Goal: Task Accomplishment & Management: Use online tool/utility

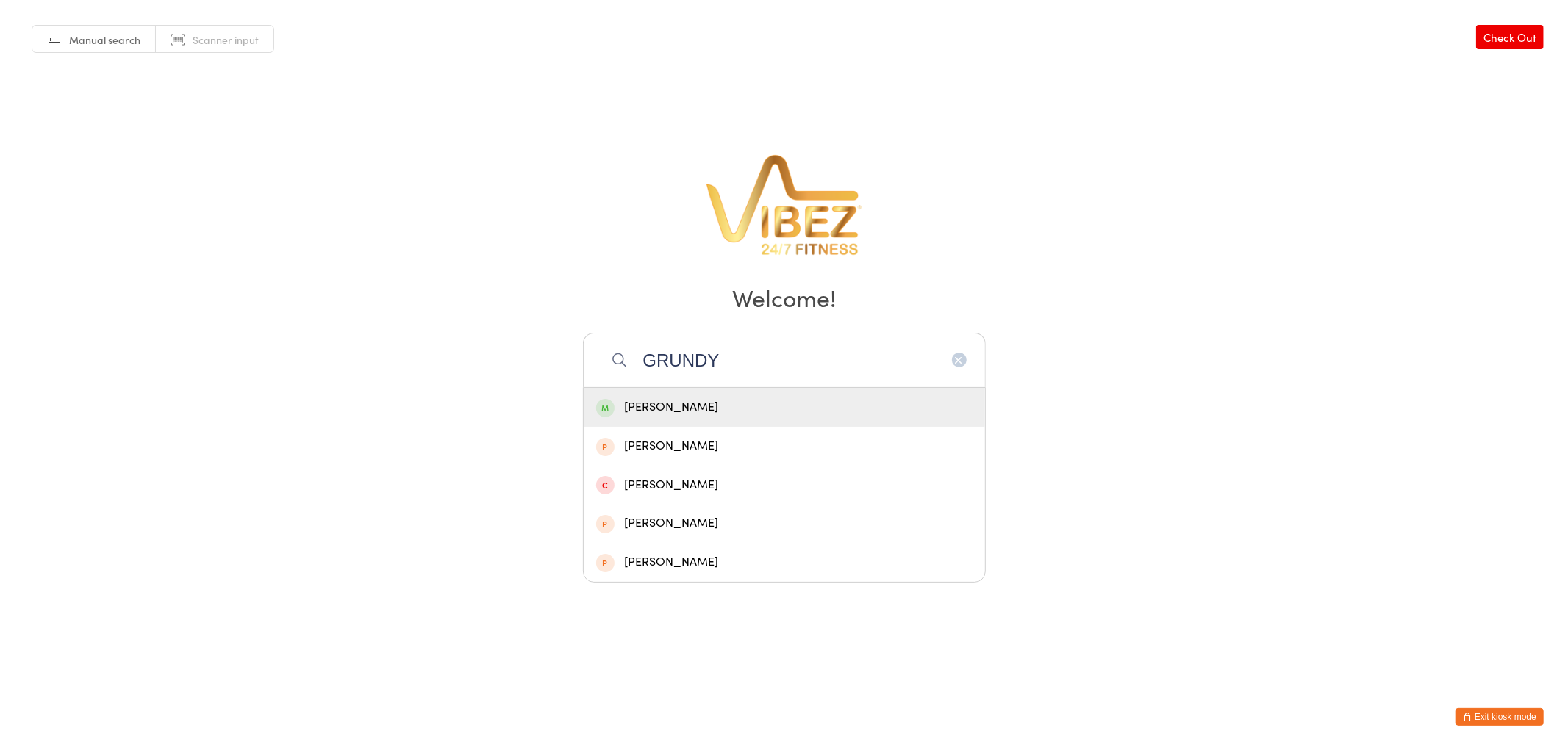
type input "GRUNDY"
click at [658, 396] on div "[PERSON_NAME]" at bounding box center [784, 407] width 402 height 39
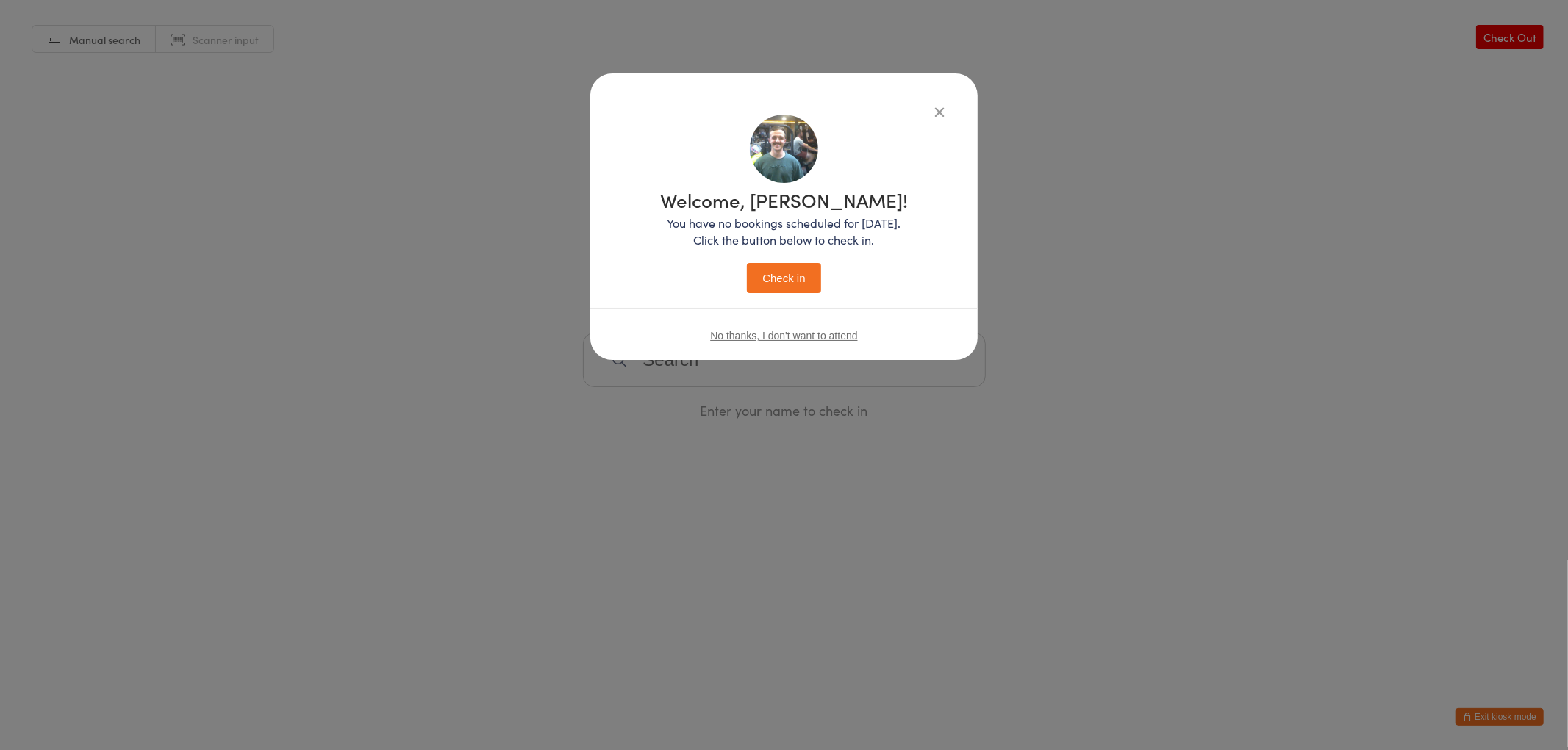
click at [803, 285] on button "Check in" at bounding box center [784, 277] width 74 height 30
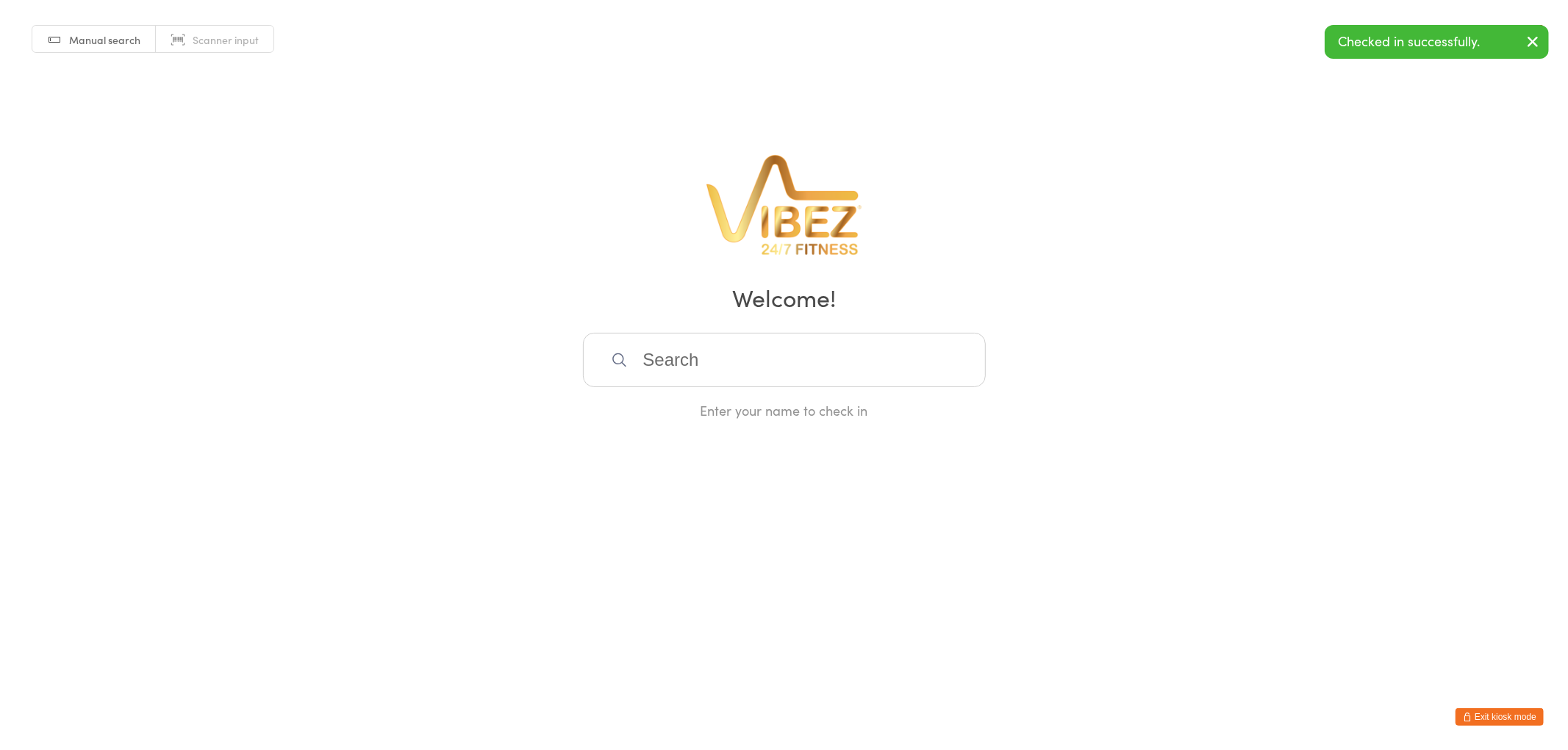
click at [720, 367] on input "search" at bounding box center [784, 360] width 402 height 55
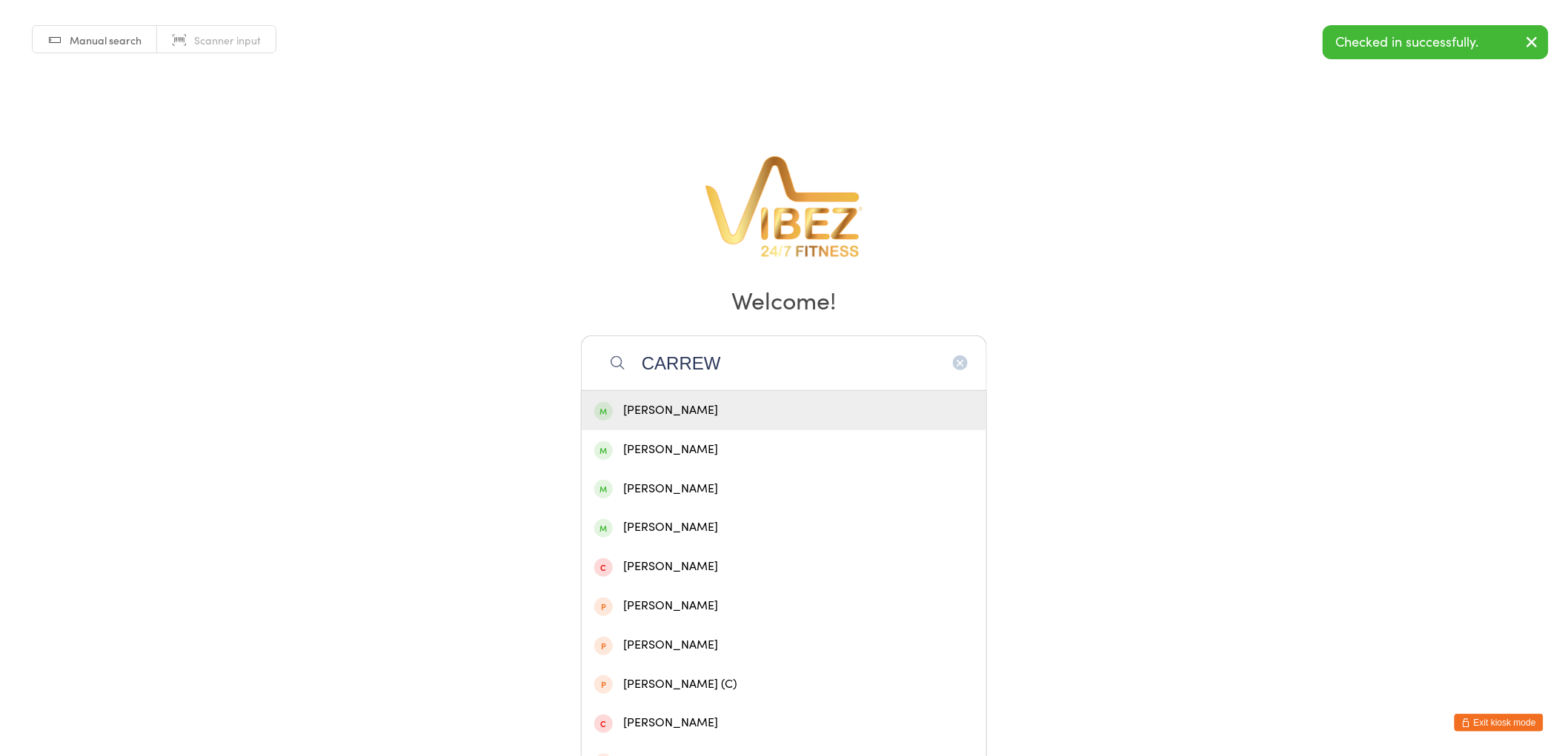
type input "CARREW"
click at [666, 411] on div "[PERSON_NAME]" at bounding box center [783, 410] width 379 height 20
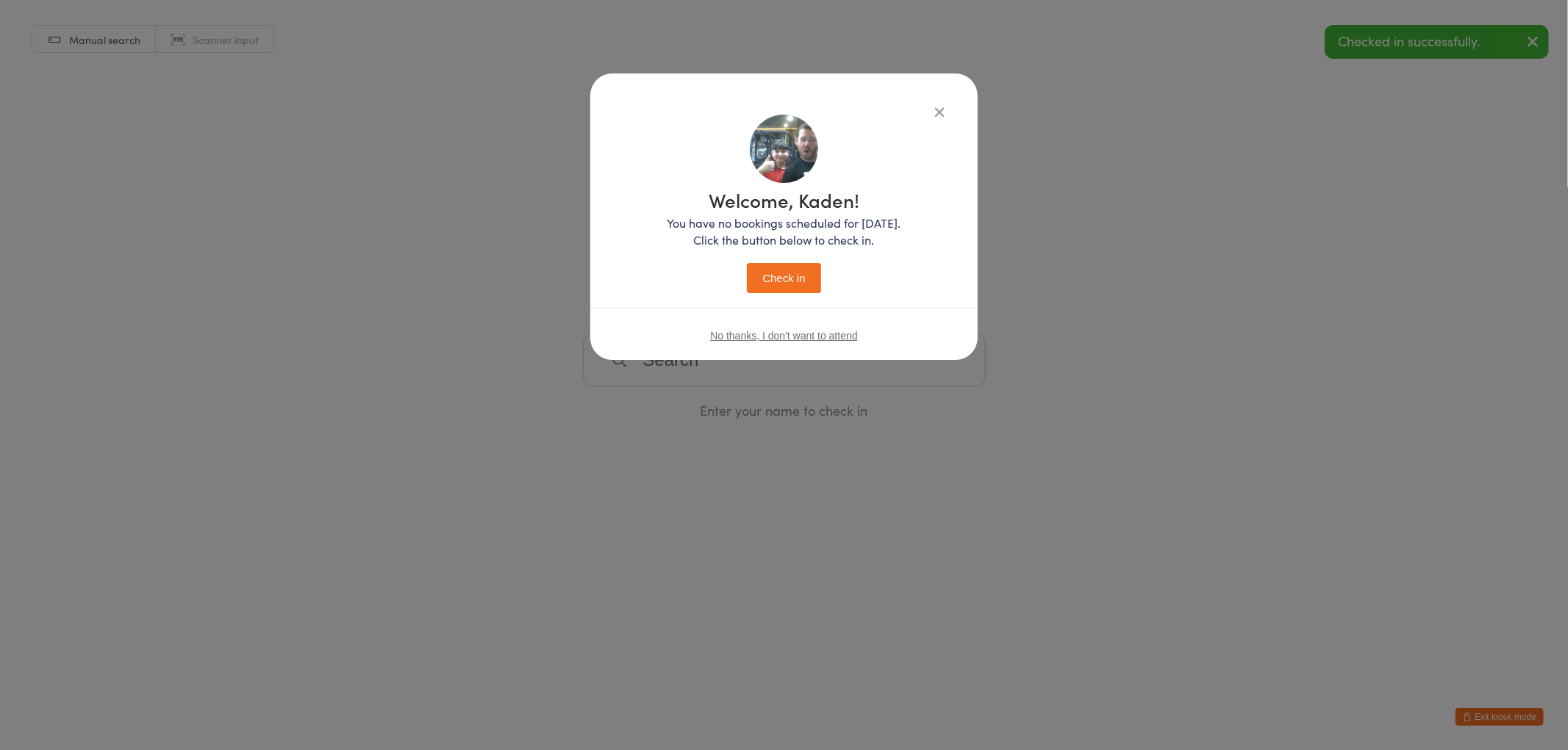
click at [790, 277] on button "Check in" at bounding box center [784, 277] width 74 height 30
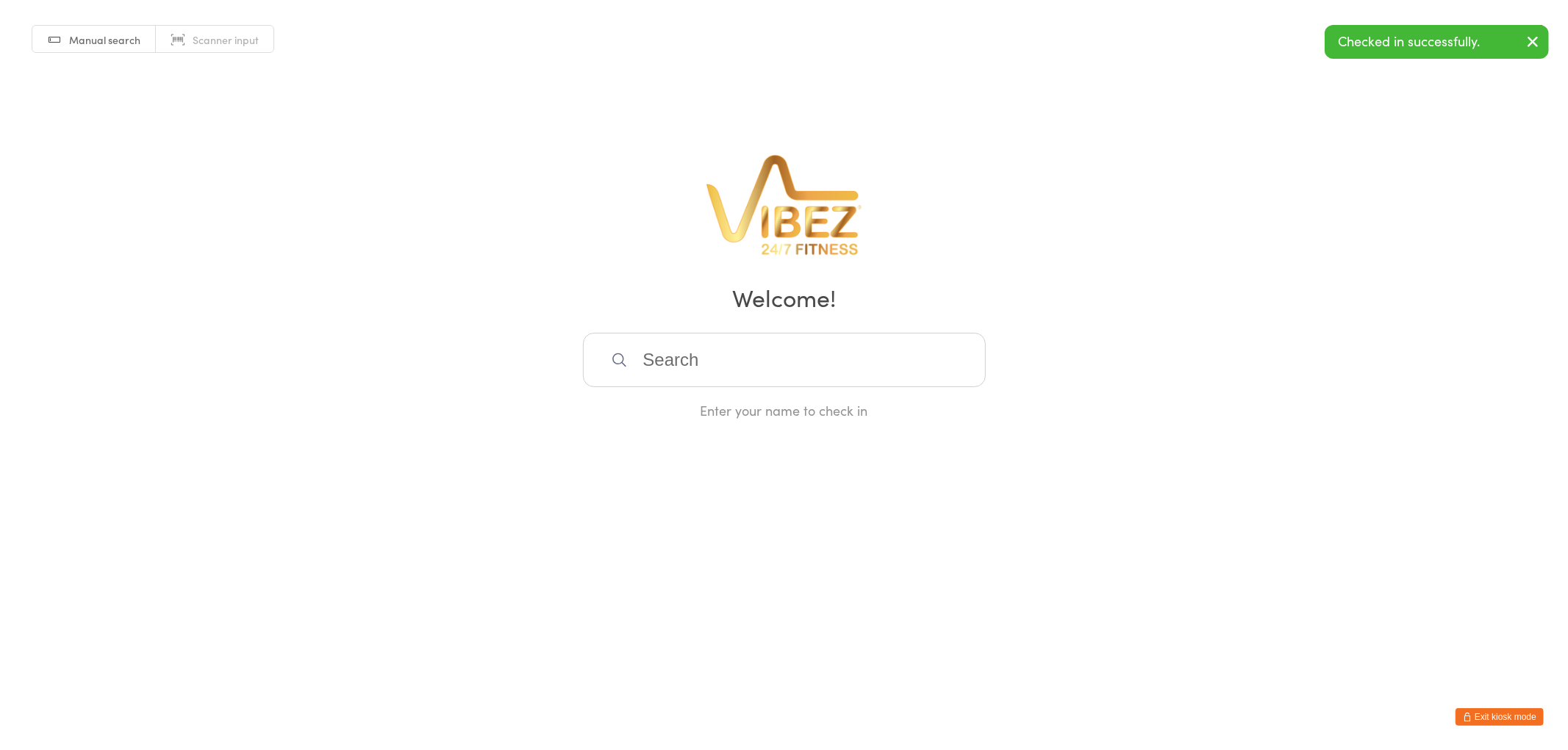
click at [700, 360] on input "search" at bounding box center [784, 360] width 402 height 55
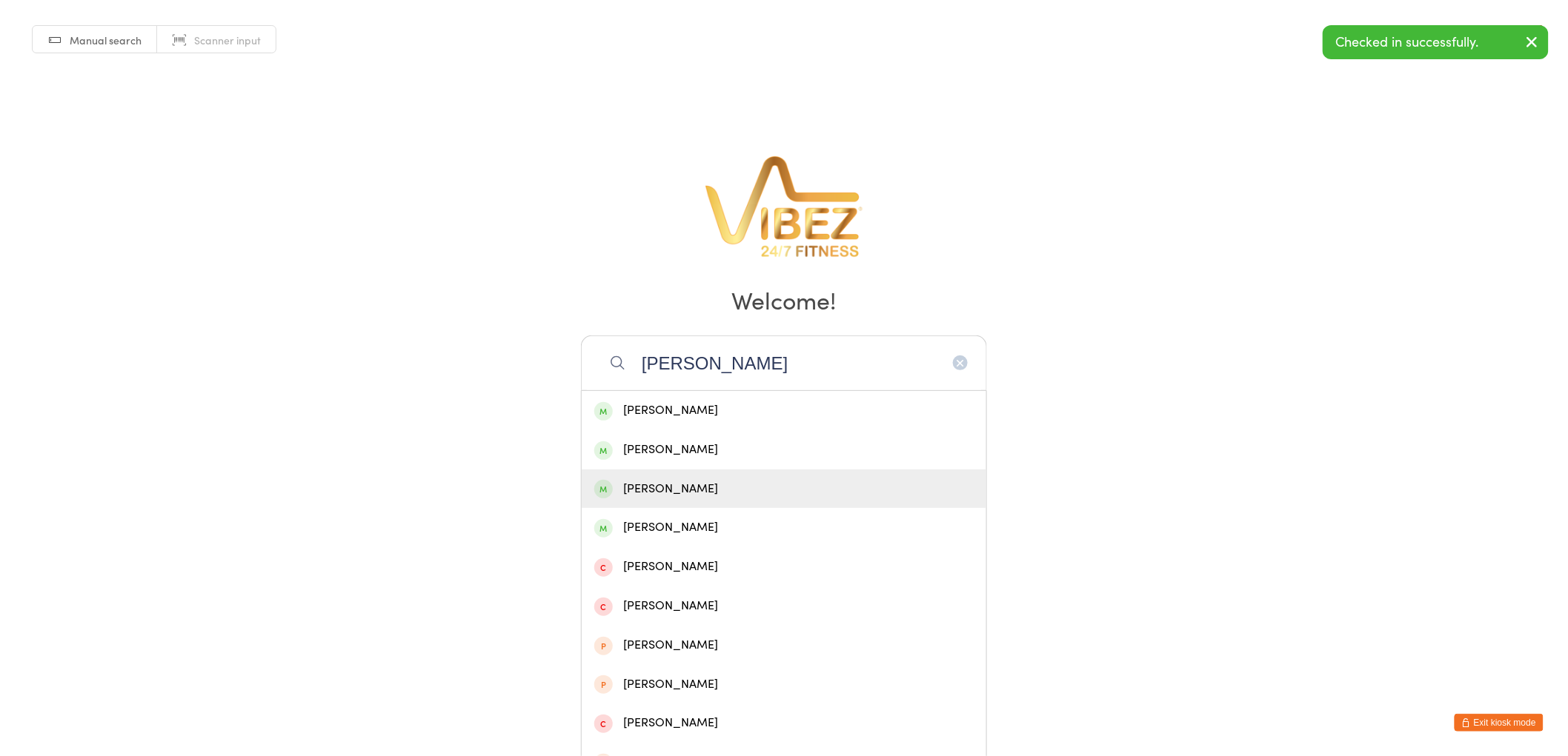
type input "[PERSON_NAME]"
click at [656, 491] on div "[PERSON_NAME]" at bounding box center [783, 488] width 379 height 20
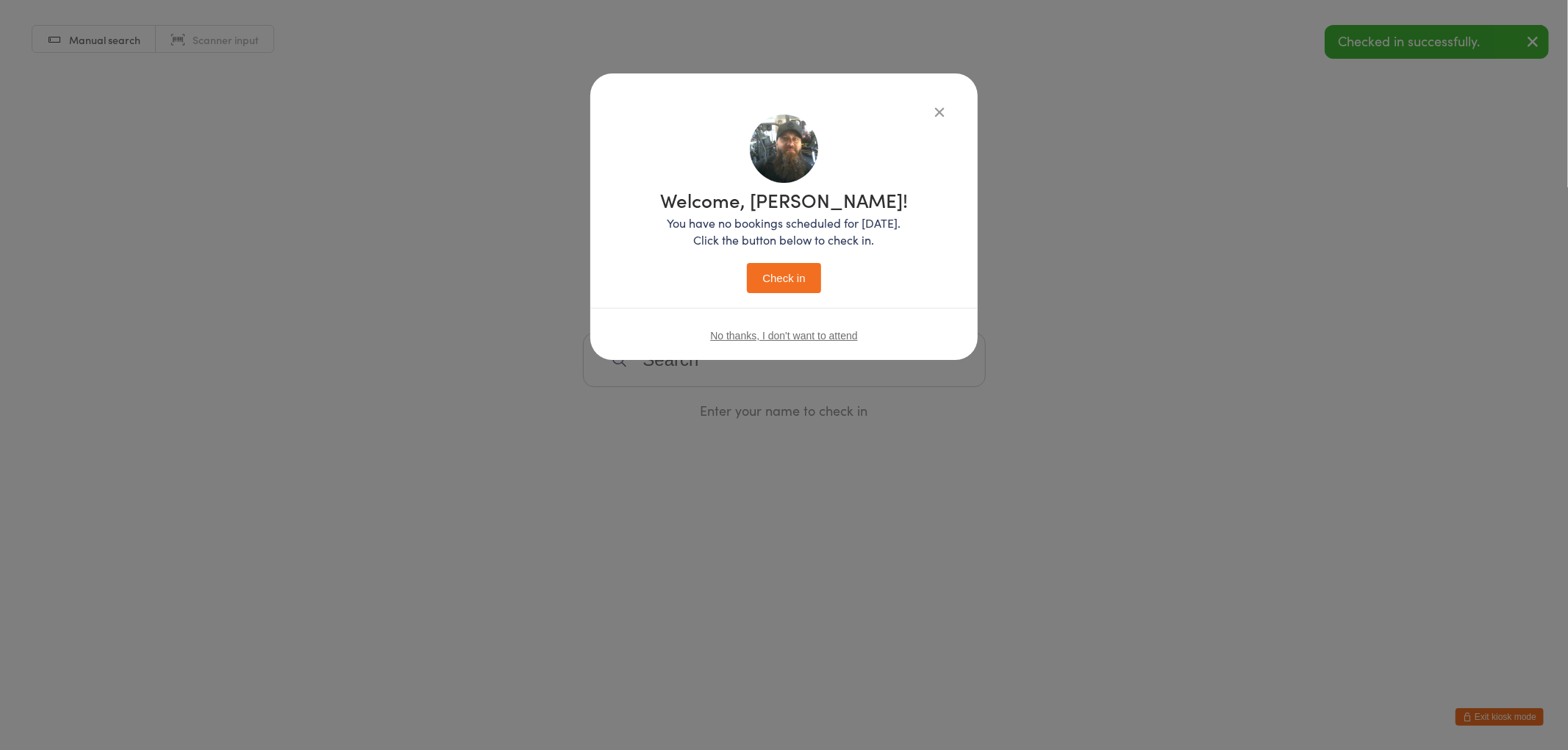
click at [789, 218] on p "You have no bookings scheduled for [DATE]. Click the button below to check in." at bounding box center [784, 231] width 247 height 33
click at [780, 275] on button "Check in" at bounding box center [784, 277] width 74 height 30
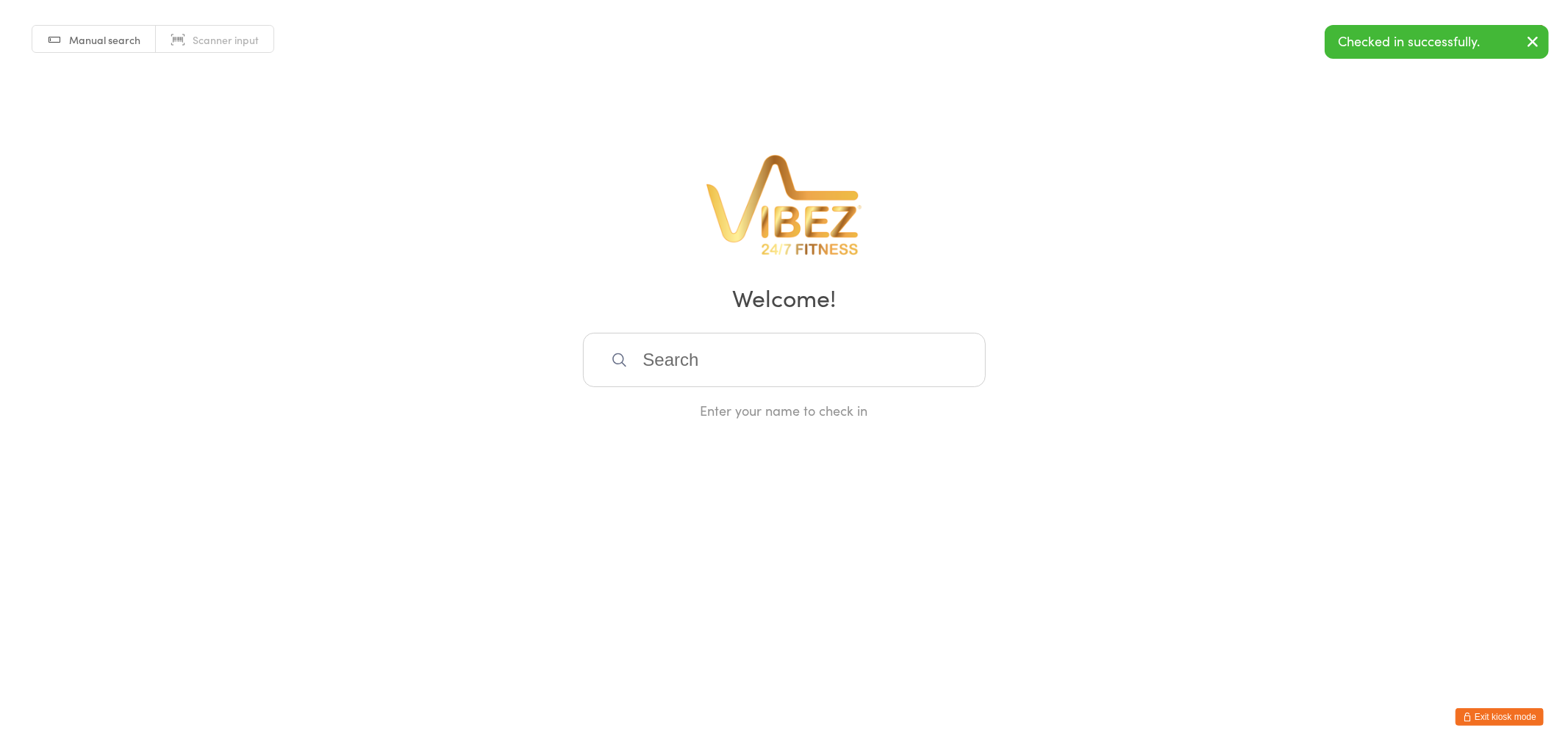
click at [1515, 714] on button "Exit kiosk mode" at bounding box center [1499, 717] width 88 height 18
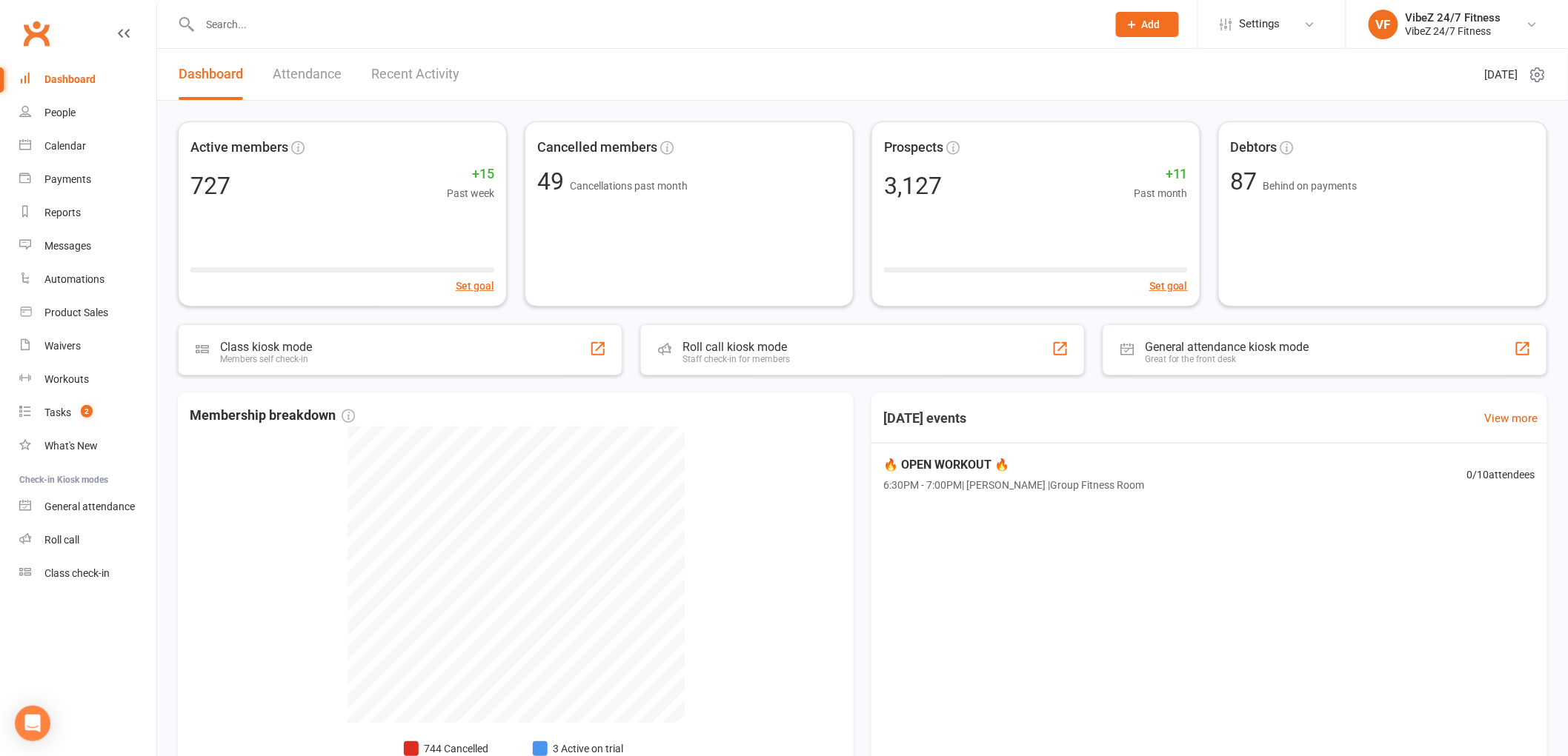
click at [419, 74] on link "Recent Activity" at bounding box center [415, 74] width 88 height 51
